Goal: Obtain resource: Obtain resource

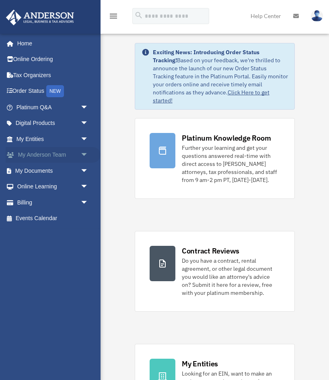
scroll to position [4, 0]
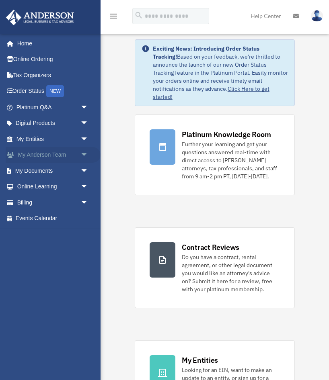
click at [81, 154] on span "arrow_drop_down" at bounding box center [88, 155] width 16 height 16
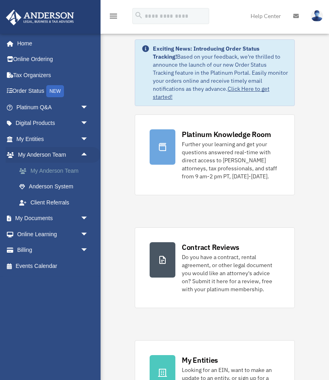
click at [75, 168] on link "My Anderson Team" at bounding box center [55, 171] width 89 height 16
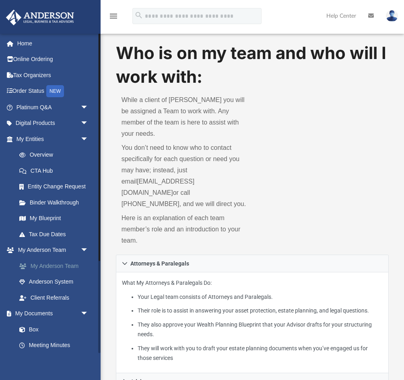
click at [70, 264] on link "My Anderson Team" at bounding box center [55, 266] width 89 height 16
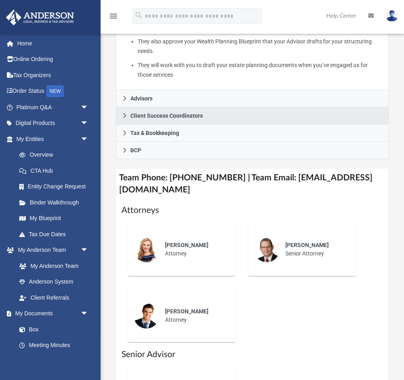
scroll to position [285, 0]
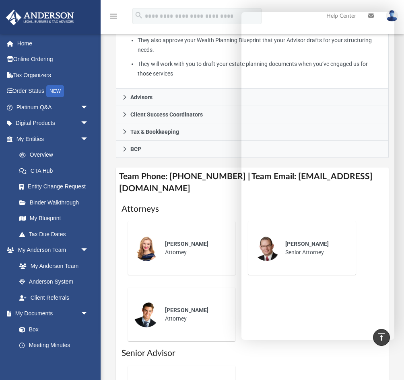
click at [217, 203] on h1 "Attorneys" at bounding box center [252, 209] width 262 height 12
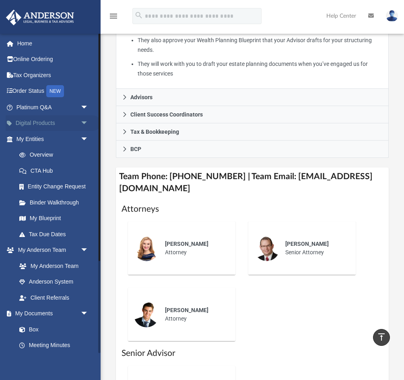
click at [68, 119] on link "Digital Products arrow_drop_down" at bounding box center [53, 123] width 95 height 16
click at [43, 330] on link "Box" at bounding box center [55, 330] width 89 height 16
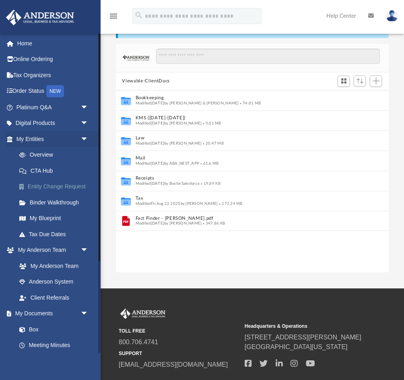
scroll to position [183, 273]
click at [65, 117] on link "Digital Products arrow_drop_down" at bounding box center [53, 123] width 95 height 16
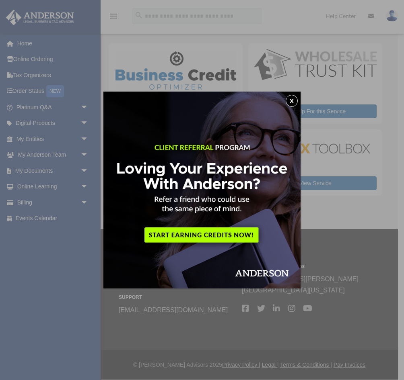
click at [293, 103] on button "x" at bounding box center [291, 101] width 12 height 12
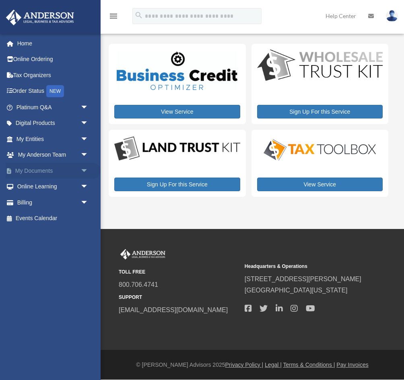
click at [80, 170] on span "arrow_drop_down" at bounding box center [88, 171] width 16 height 16
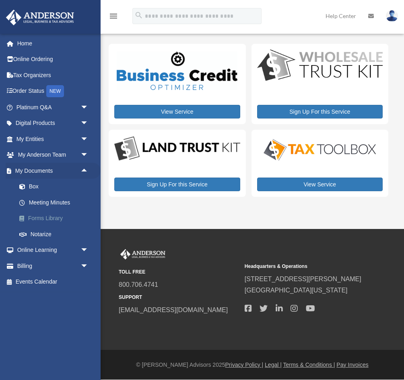
click at [62, 222] on link "Forms Library" at bounding box center [55, 219] width 89 height 16
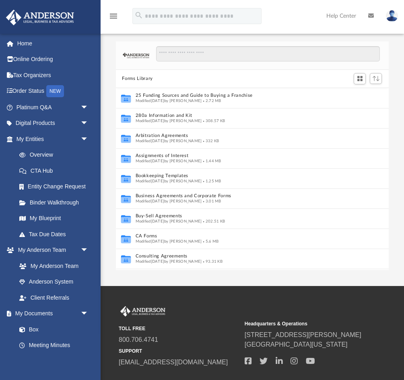
scroll to position [183, 273]
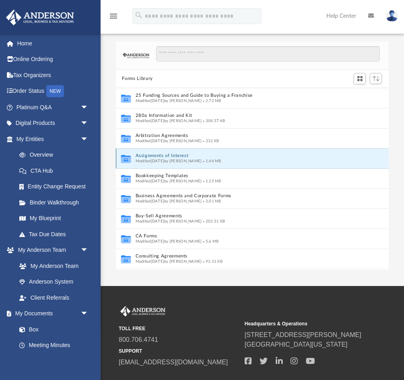
click at [173, 156] on button "Assignments of Interest" at bounding box center [246, 155] width 223 height 5
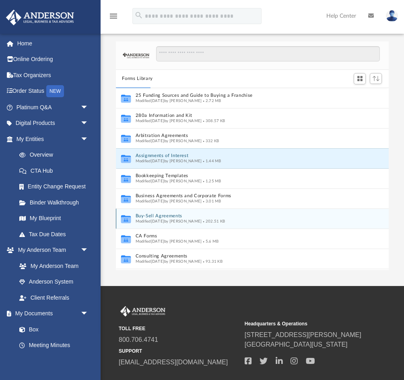
click at [179, 219] on span "Modified Wed Oct 5 2022 by Michael Bowman" at bounding box center [168, 221] width 66 height 4
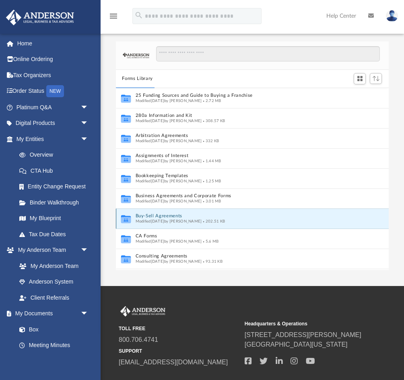
click at [164, 219] on span "Modified Wed Oct 5 2022 by Michael Bowman" at bounding box center [168, 221] width 66 height 4
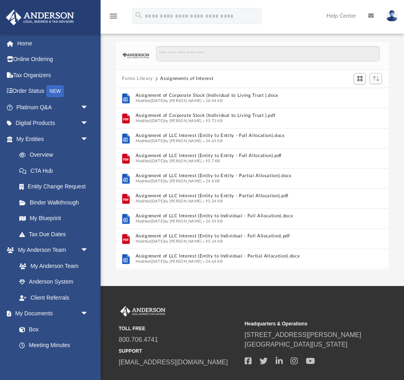
click at [131, 77] on button "Forms Library" at bounding box center [137, 78] width 31 height 7
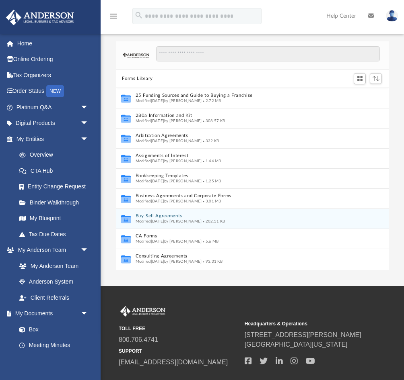
click at [159, 219] on span "Modified Wed Oct 5 2022 by Michael Bowman" at bounding box center [168, 221] width 66 height 4
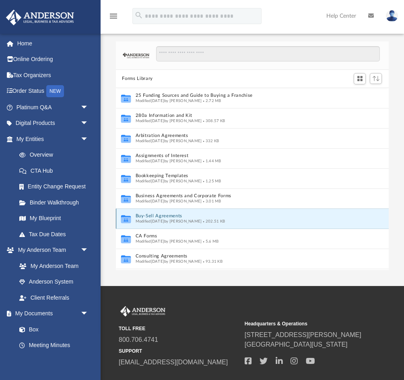
click at [125, 218] on icon "grid" at bounding box center [126, 219] width 10 height 8
click at [162, 221] on span "Modified Wed Oct 5 2022 by Michael Bowman" at bounding box center [168, 221] width 66 height 4
click at [124, 222] on icon "grid" at bounding box center [126, 220] width 10 height 6
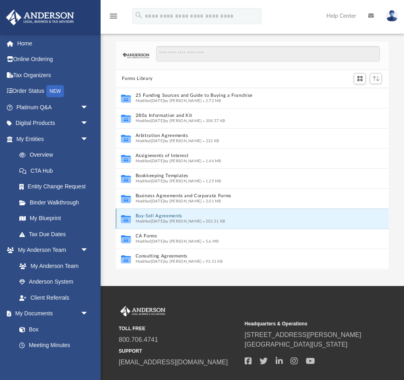
click at [162, 221] on span "Modified Wed Oct 5 2022 by Michael Bowman" at bounding box center [168, 221] width 66 height 4
click at [160, 217] on button "Buy-Sell Agreements" at bounding box center [246, 215] width 223 height 5
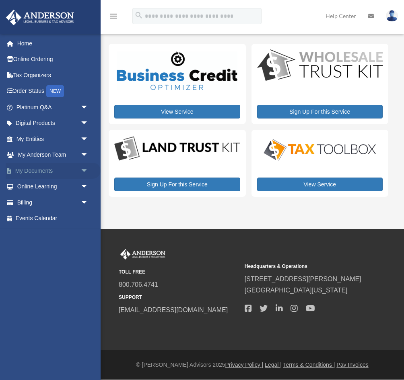
click at [81, 172] on span "arrow_drop_down" at bounding box center [88, 171] width 16 height 16
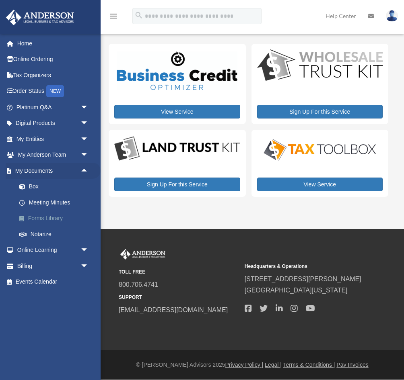
click at [51, 215] on link "Forms Library" at bounding box center [55, 219] width 89 height 16
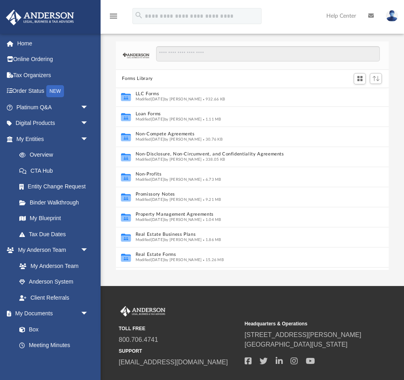
scroll to position [384, 0]
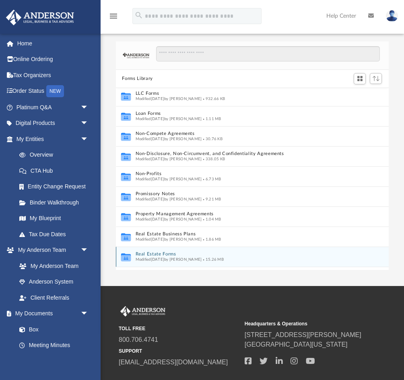
click at [152, 254] on button "Real Estate Forms" at bounding box center [246, 254] width 223 height 5
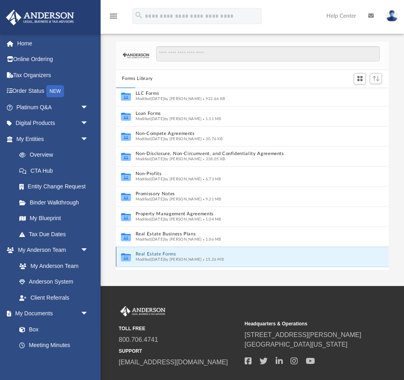
click at [152, 254] on button "Real Estate Forms" at bounding box center [246, 254] width 223 height 5
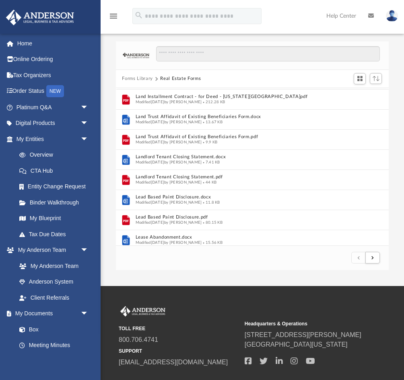
scroll to position [209, 0]
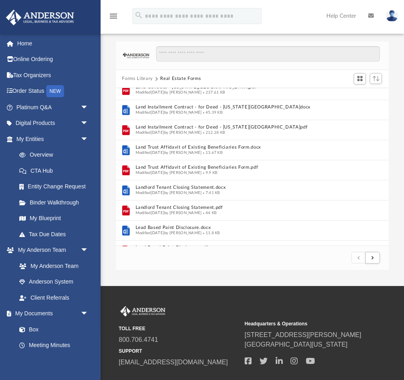
click at [144, 78] on button "Forms Library" at bounding box center [137, 78] width 31 height 7
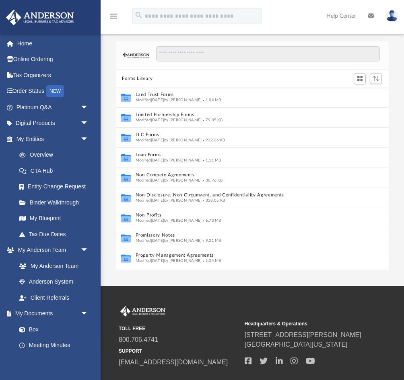
scroll to position [344, 0]
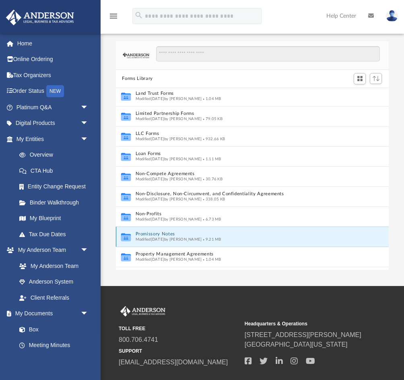
click at [157, 234] on button "Promissory Notes" at bounding box center [246, 234] width 223 height 5
